Goal: Information Seeking & Learning: Learn about a topic

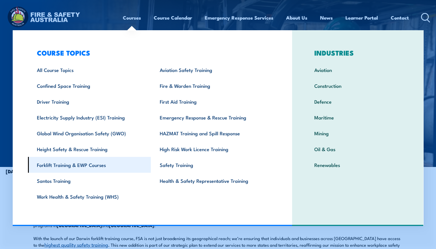
click at [67, 162] on link "Forklift Training & EWP Courses" at bounding box center [89, 165] width 123 height 16
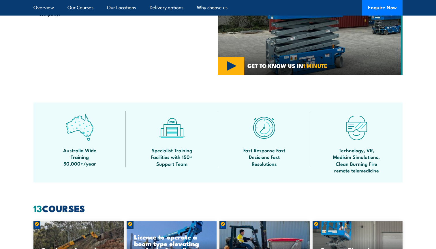
scroll to position [270, 0]
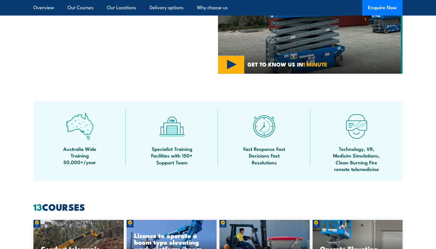
click at [67, 162] on div "Australia Wide Training 50,000+/year" at bounding box center [79, 141] width 92 height 63
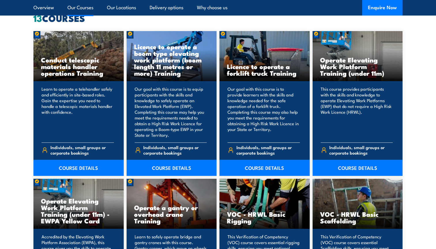
scroll to position [458, 0]
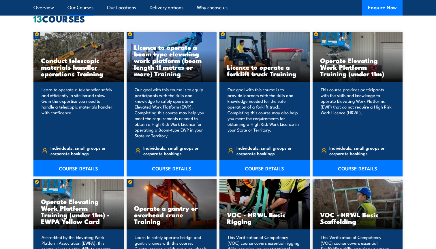
click at [257, 168] on link "COURSE DETAILS" at bounding box center [264, 169] width 90 height 16
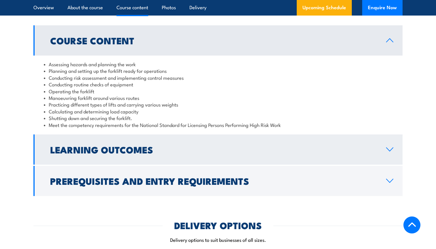
scroll to position [528, 0]
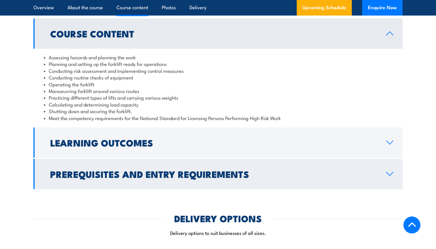
click at [257, 170] on h2 "Prerequisites and Entry Requirements" at bounding box center [213, 174] width 327 height 8
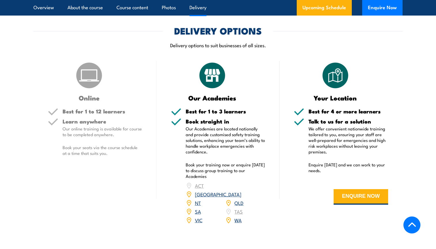
scroll to position [796, 0]
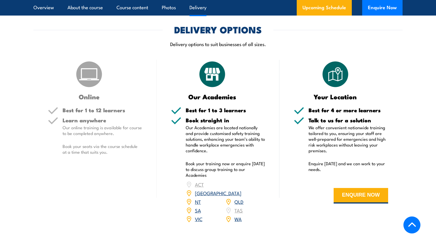
click at [239, 190] on link "[GEOGRAPHIC_DATA]" at bounding box center [218, 193] width 46 height 7
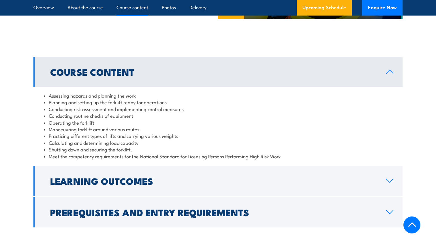
scroll to position [492, 0]
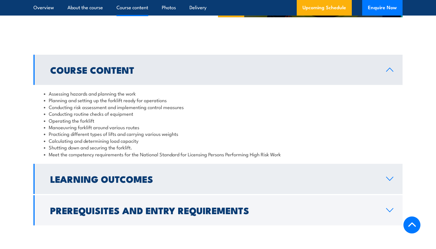
click at [217, 175] on h2 "Learning Outcomes" at bounding box center [213, 179] width 327 height 8
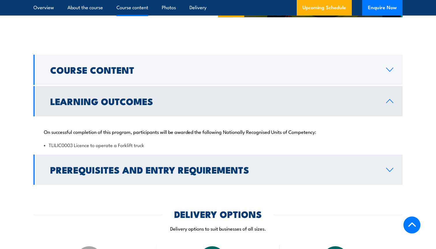
click at [219, 166] on h2 "Prerequisites and Entry Requirements" at bounding box center [213, 170] width 327 height 8
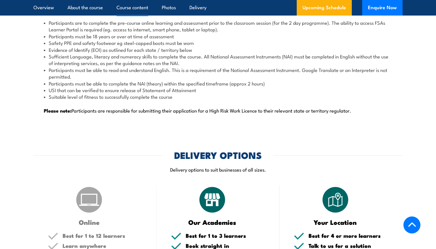
scroll to position [654, 0]
